Goal: Transaction & Acquisition: Purchase product/service

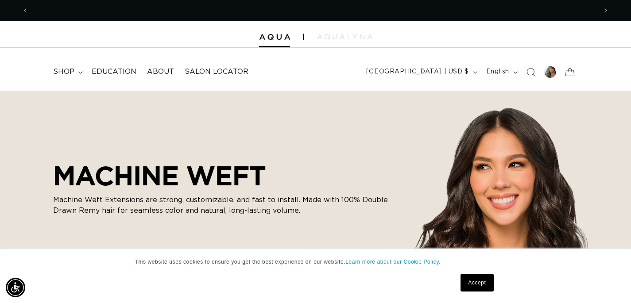
click at [317, 170] on h2 "MACHINE WEFT" at bounding box center [221, 175] width 337 height 31
click at [68, 72] on span "shop" at bounding box center [63, 71] width 21 height 9
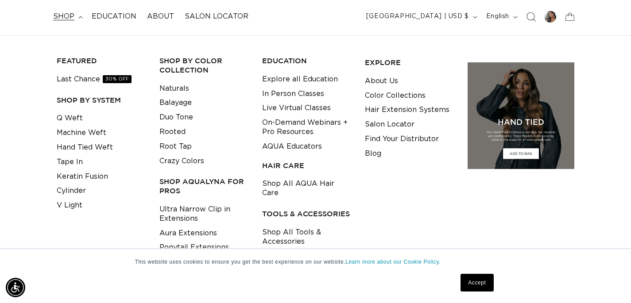
scroll to position [0, 0]
click at [529, 17] on icon "Search" at bounding box center [530, 16] width 9 height 9
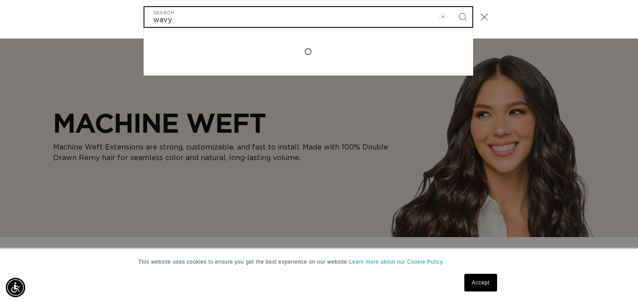
scroll to position [0, 575]
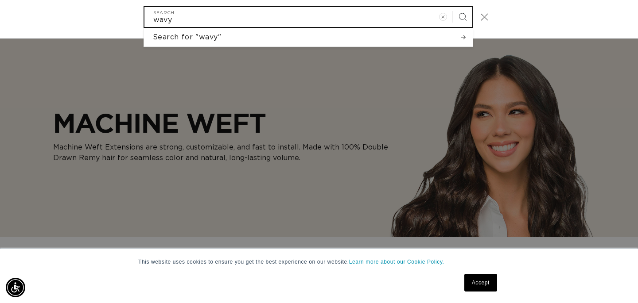
type input "wavy"
click at [453, 7] on button "Search" at bounding box center [462, 16] width 19 height 19
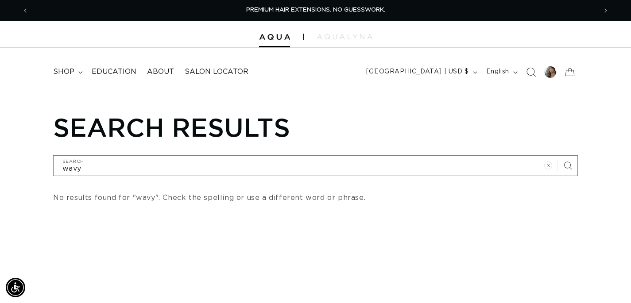
click at [531, 70] on icon "Search" at bounding box center [530, 71] width 9 height 9
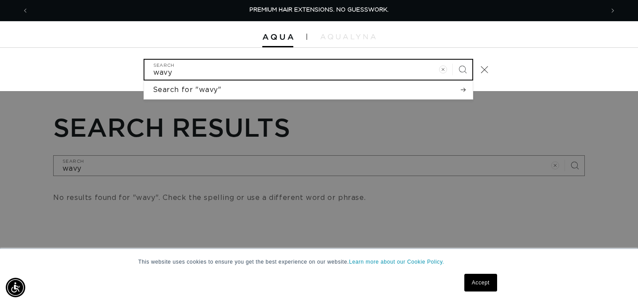
type input "c"
type input "cu"
type input "cur"
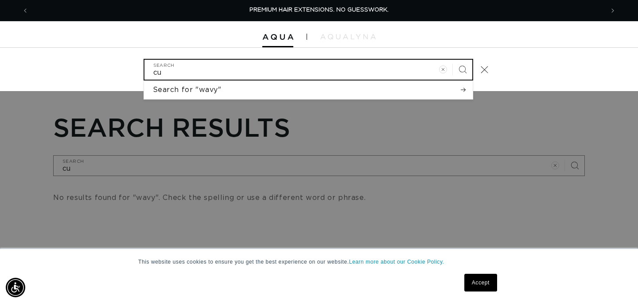
type input "cur"
type input "curl"
type input "curly"
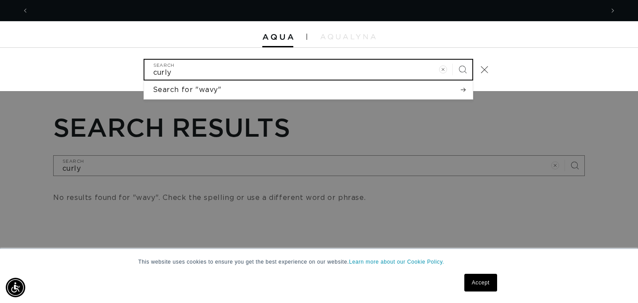
scroll to position [0, 575]
type input "curly"
click at [453, 60] on button "Search" at bounding box center [462, 69] width 19 height 19
